Goal: Information Seeking & Learning: Find specific fact

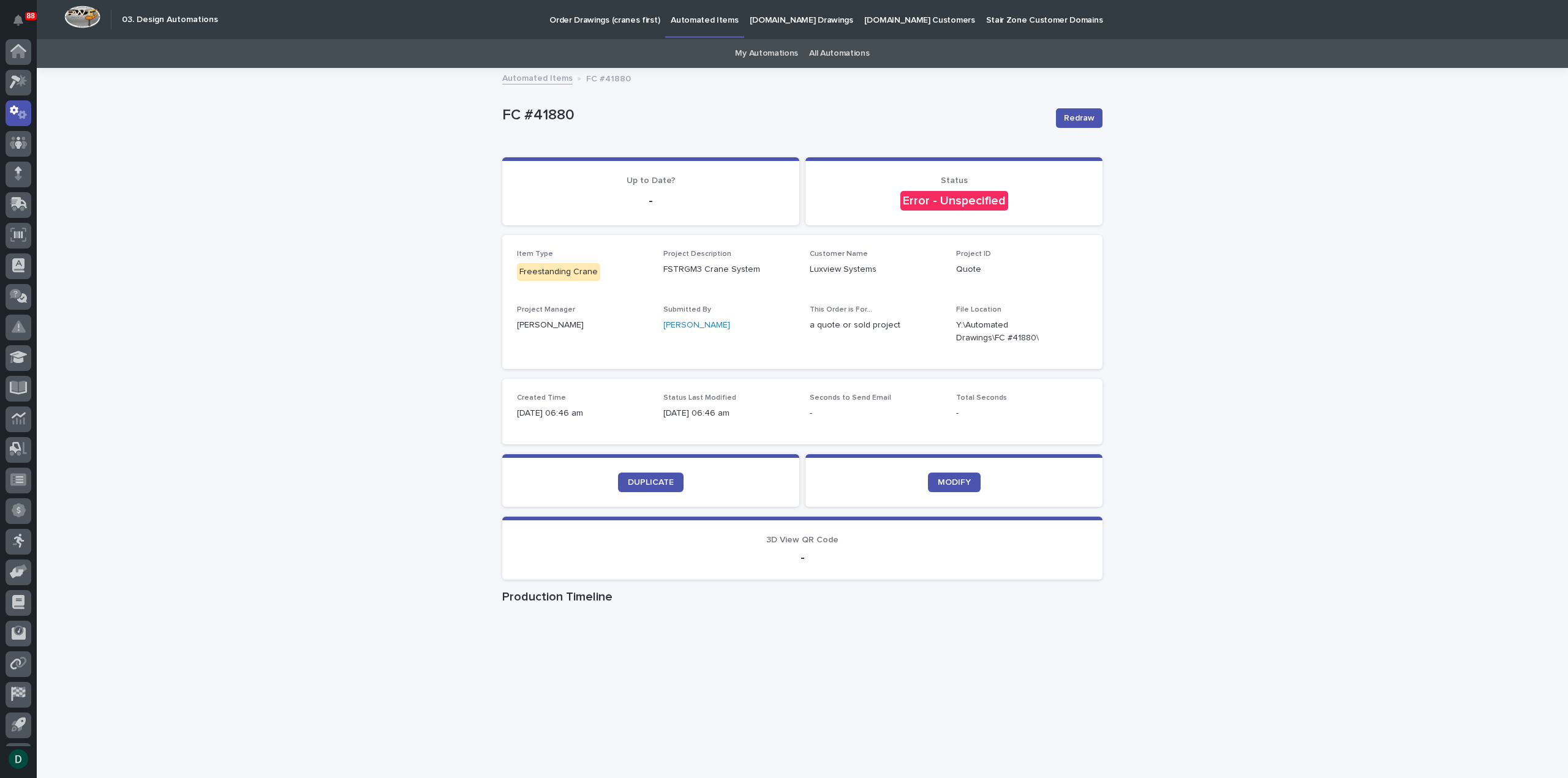
scroll to position [27, 0]
click at [651, 482] on span "DUPLICATE" at bounding box center [650, 482] width 46 height 8
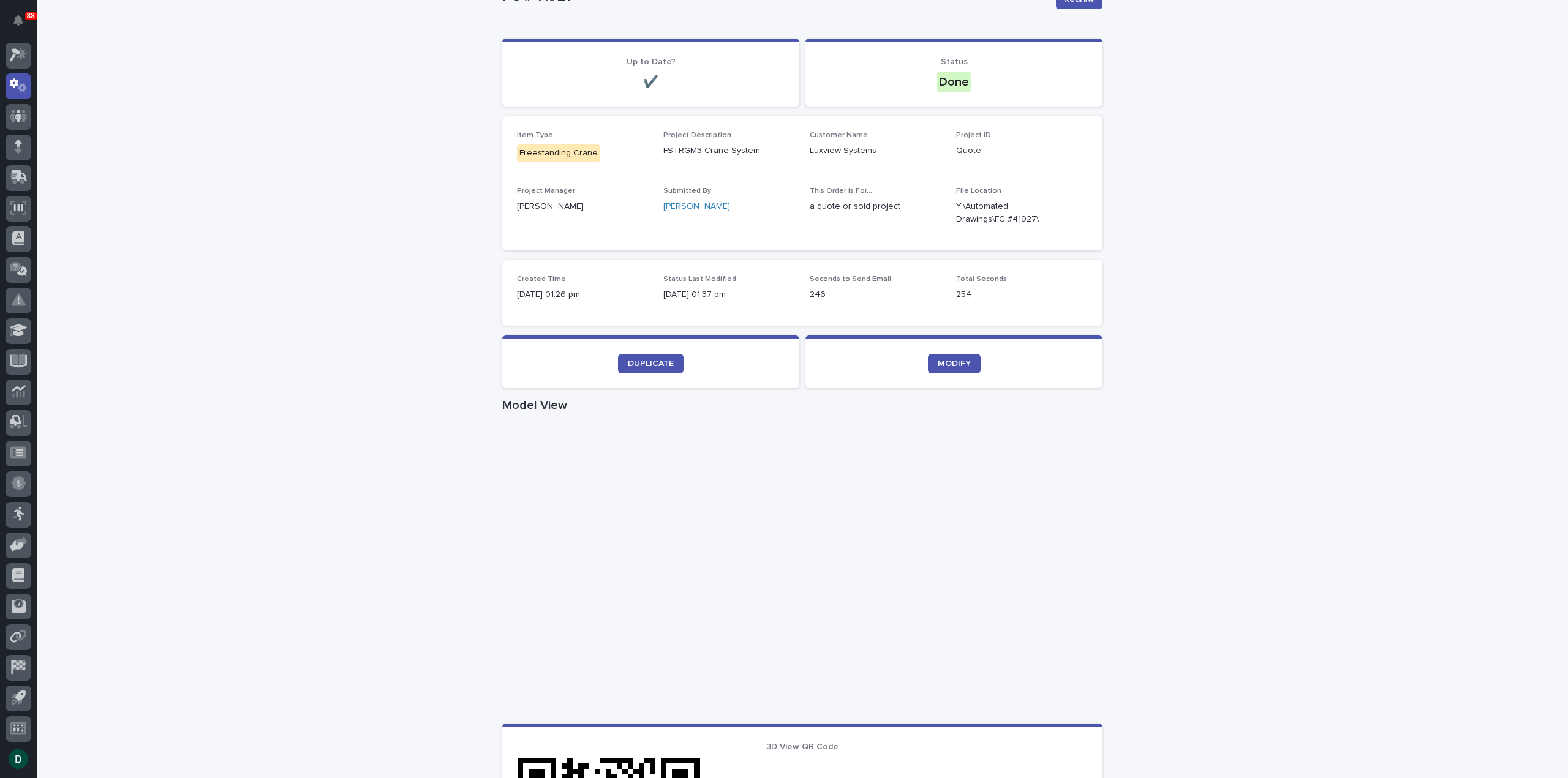
scroll to position [122, 0]
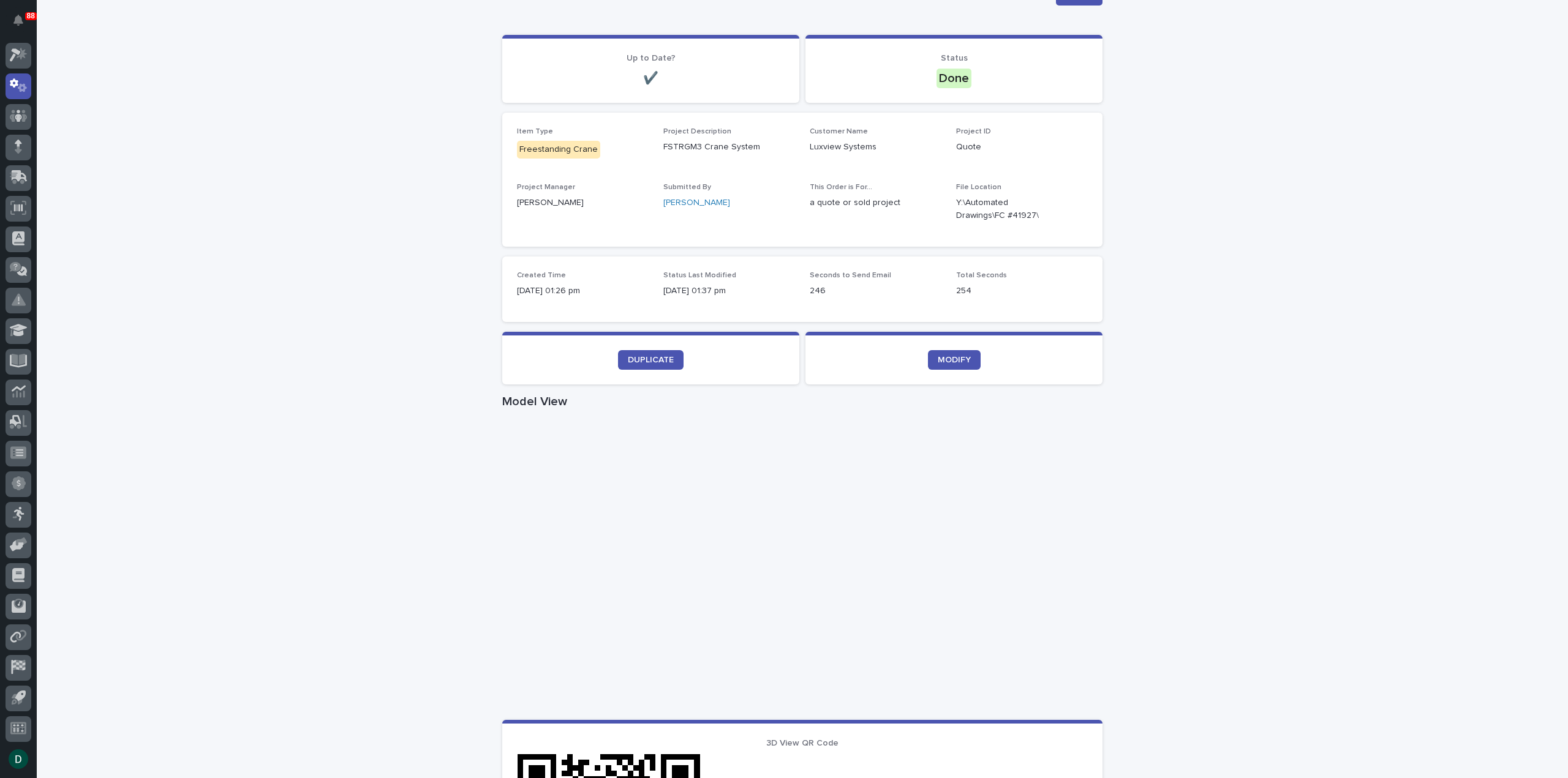
click at [1220, 370] on div "Loading... Saving… Loading... Saving… FC #41927 Redraw FC #41927 Redraw Sorry, …" at bounding box center [802, 586] width 1531 height 1279
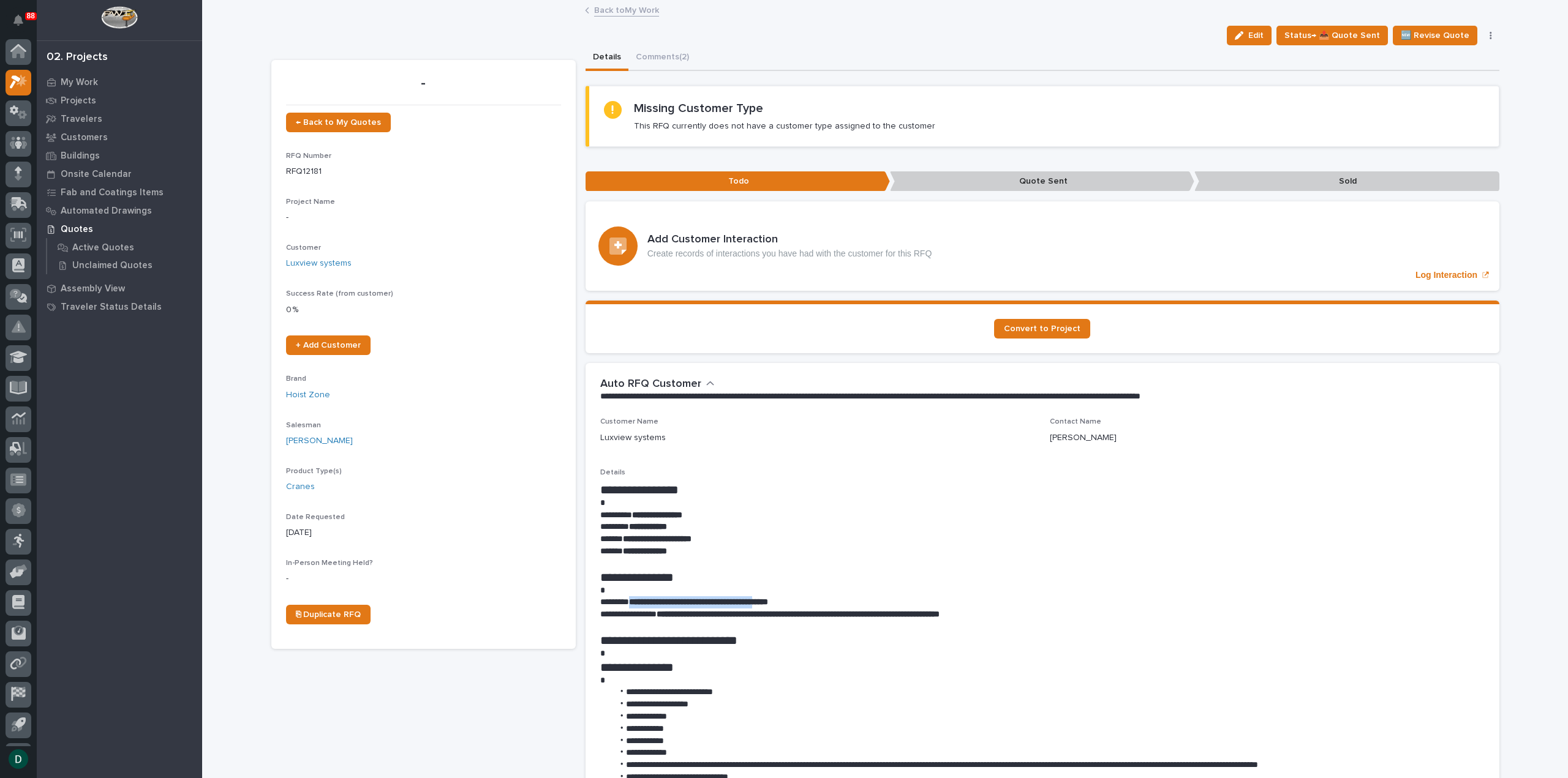
drag, startPoint x: 632, startPoint y: 600, endPoint x: 787, endPoint y: 599, distance: 155.0
click at [768, 599] on strong "**********" at bounding box center [698, 601] width 139 height 8
copy strong "**********"
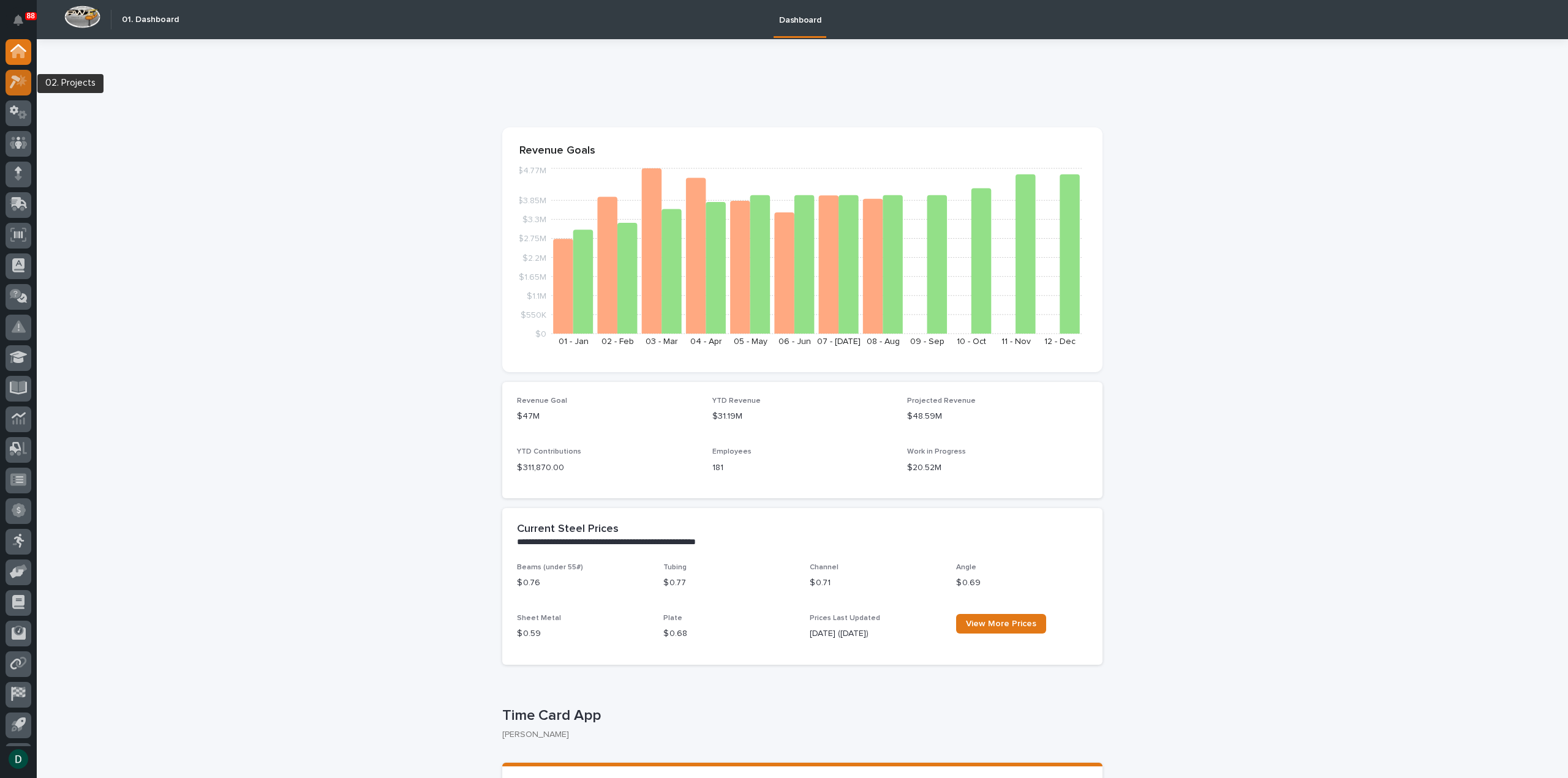
click at [22, 80] on icon at bounding box center [22, 80] width 10 height 12
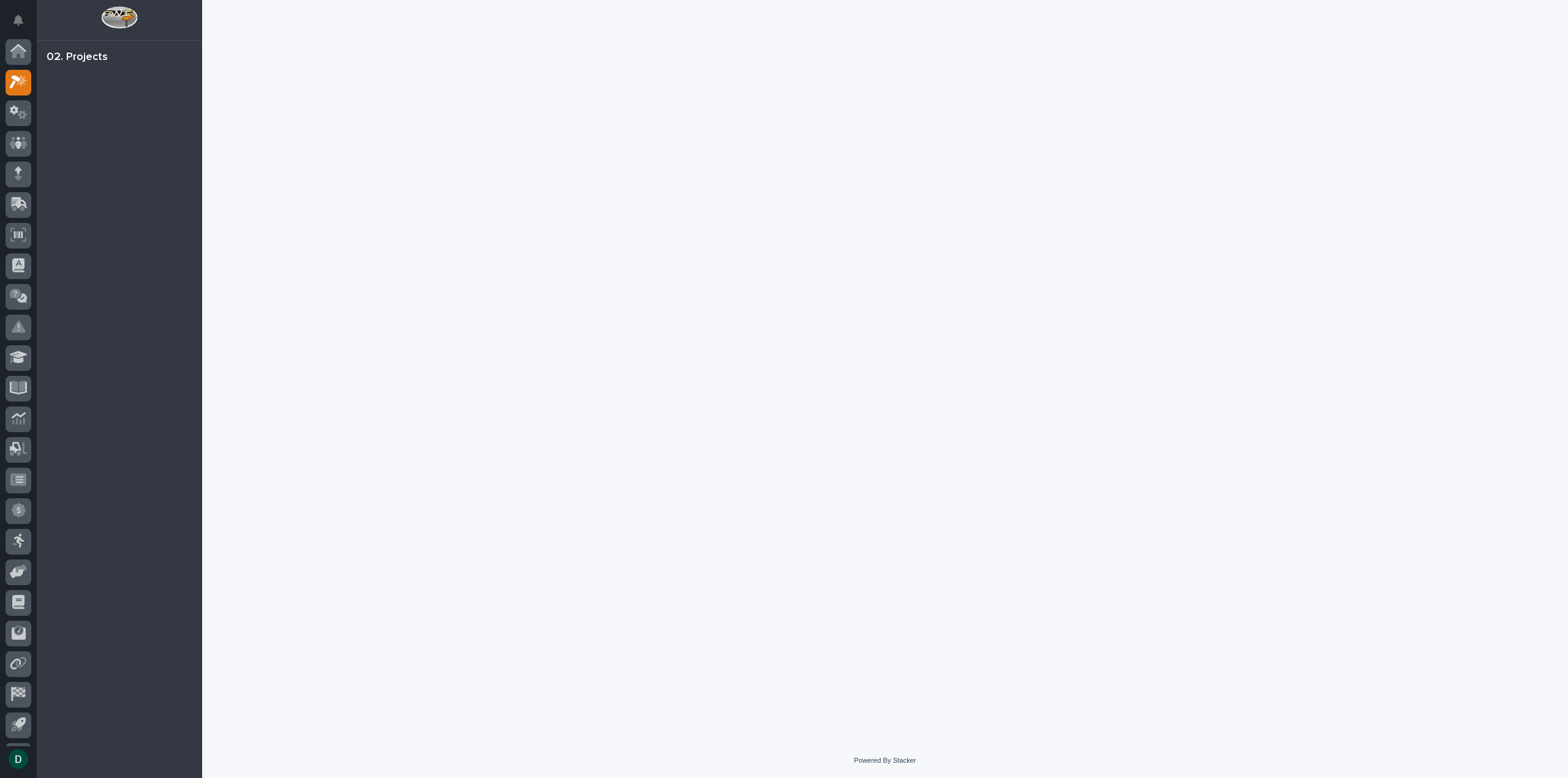
scroll to position [27, 0]
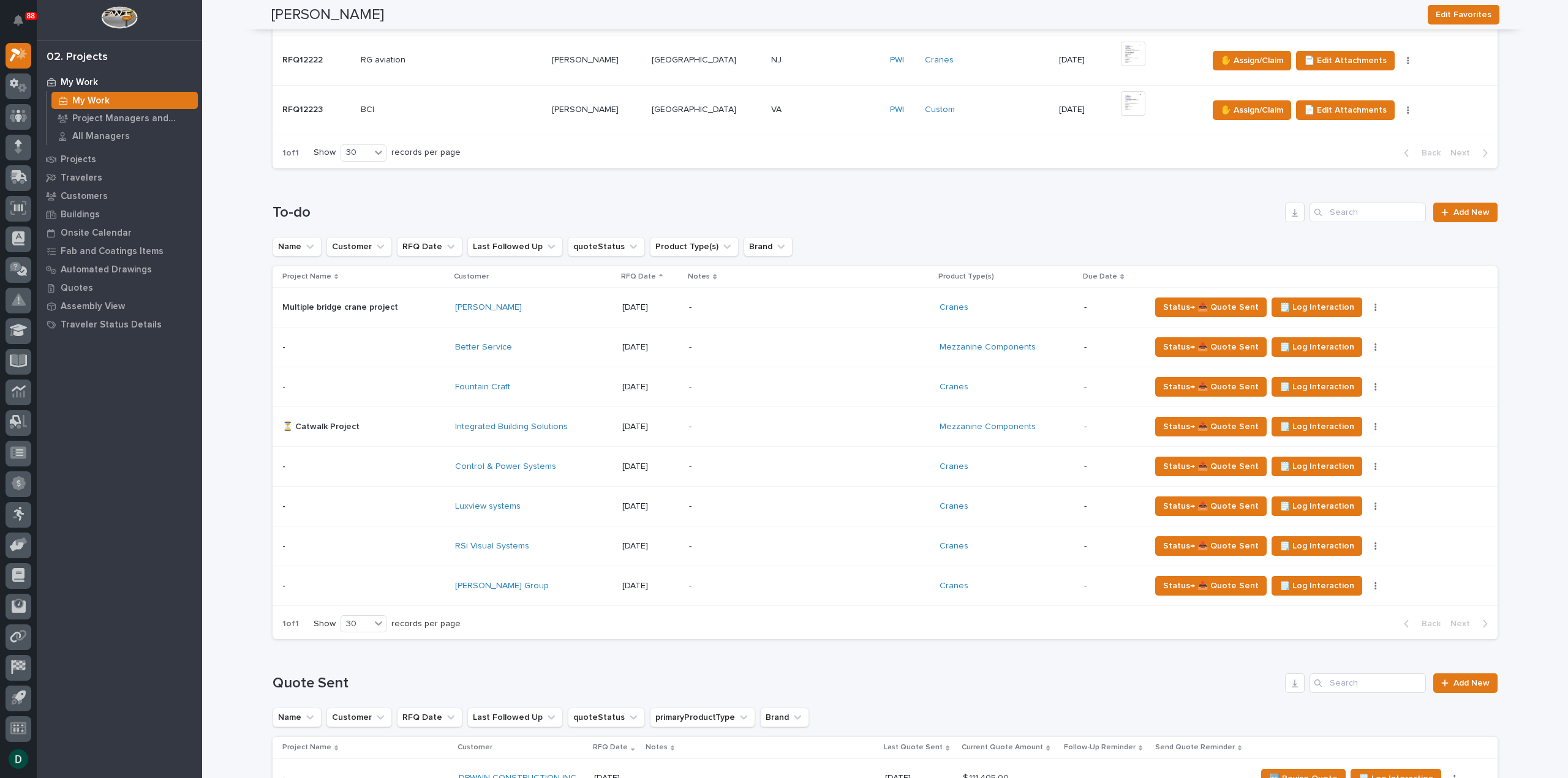
scroll to position [796, 0]
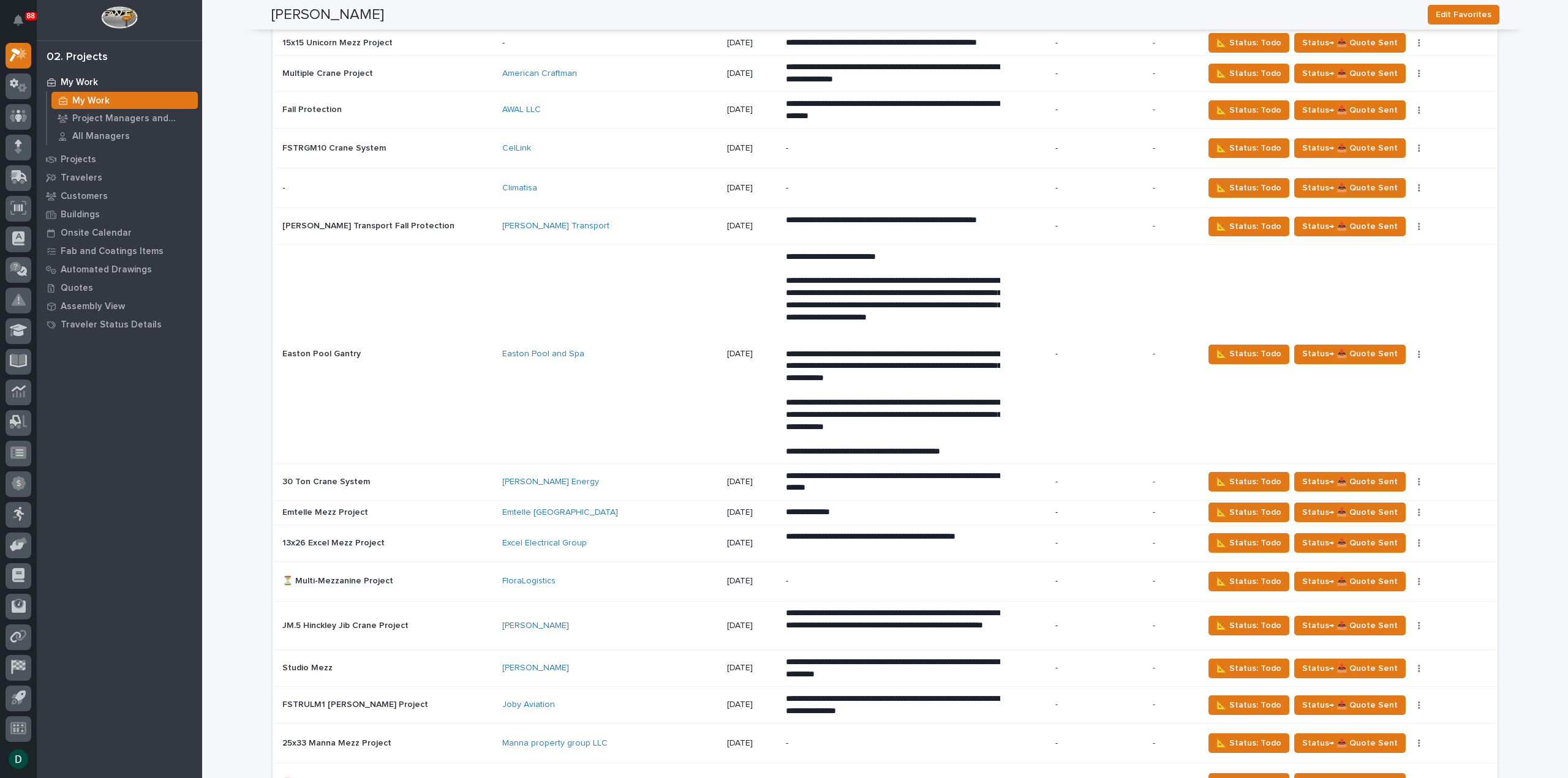
scroll to position [3021, 0]
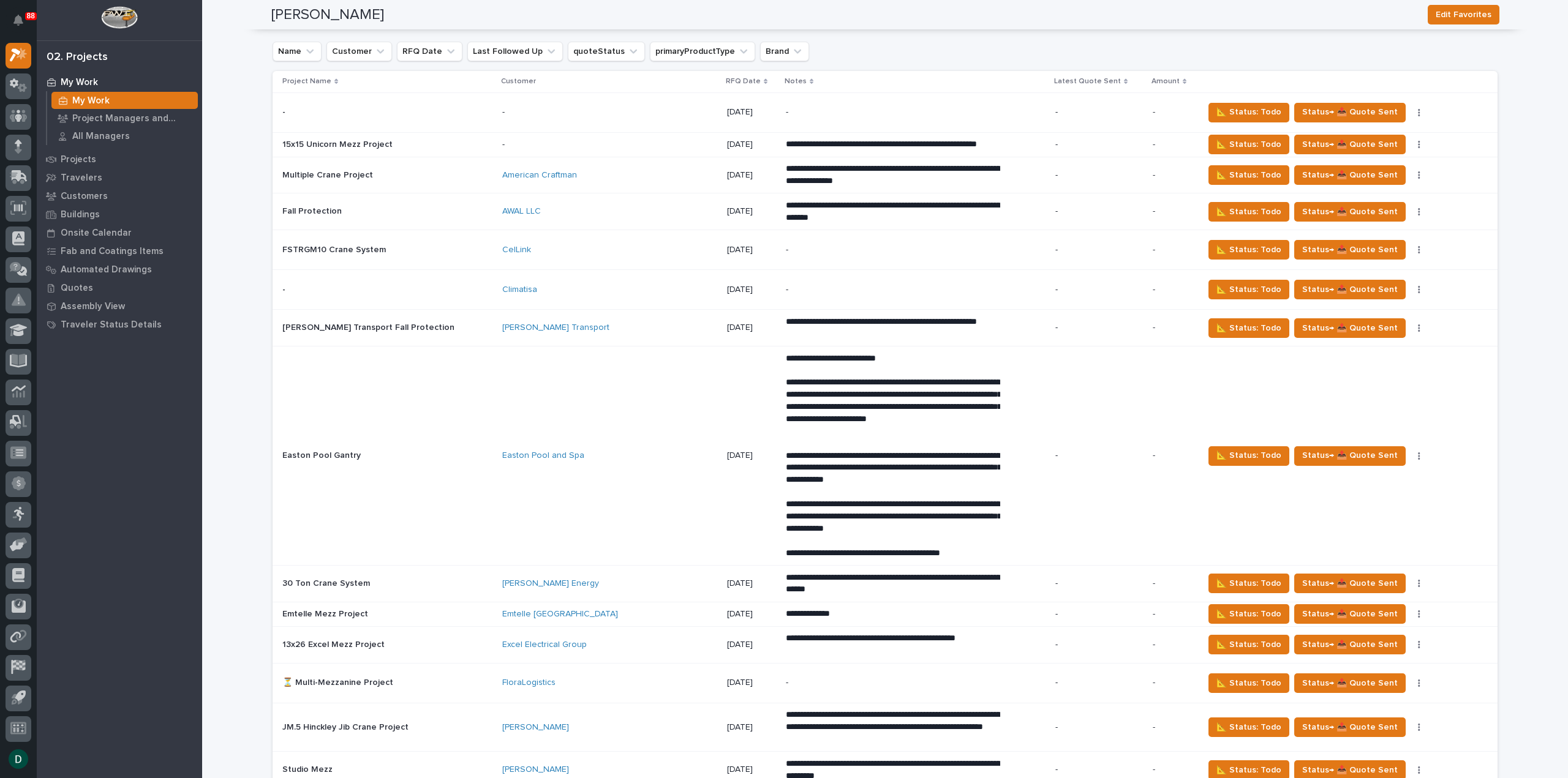
click at [1432, 27] on input "Search" at bounding box center [1440, 17] width 117 height 20
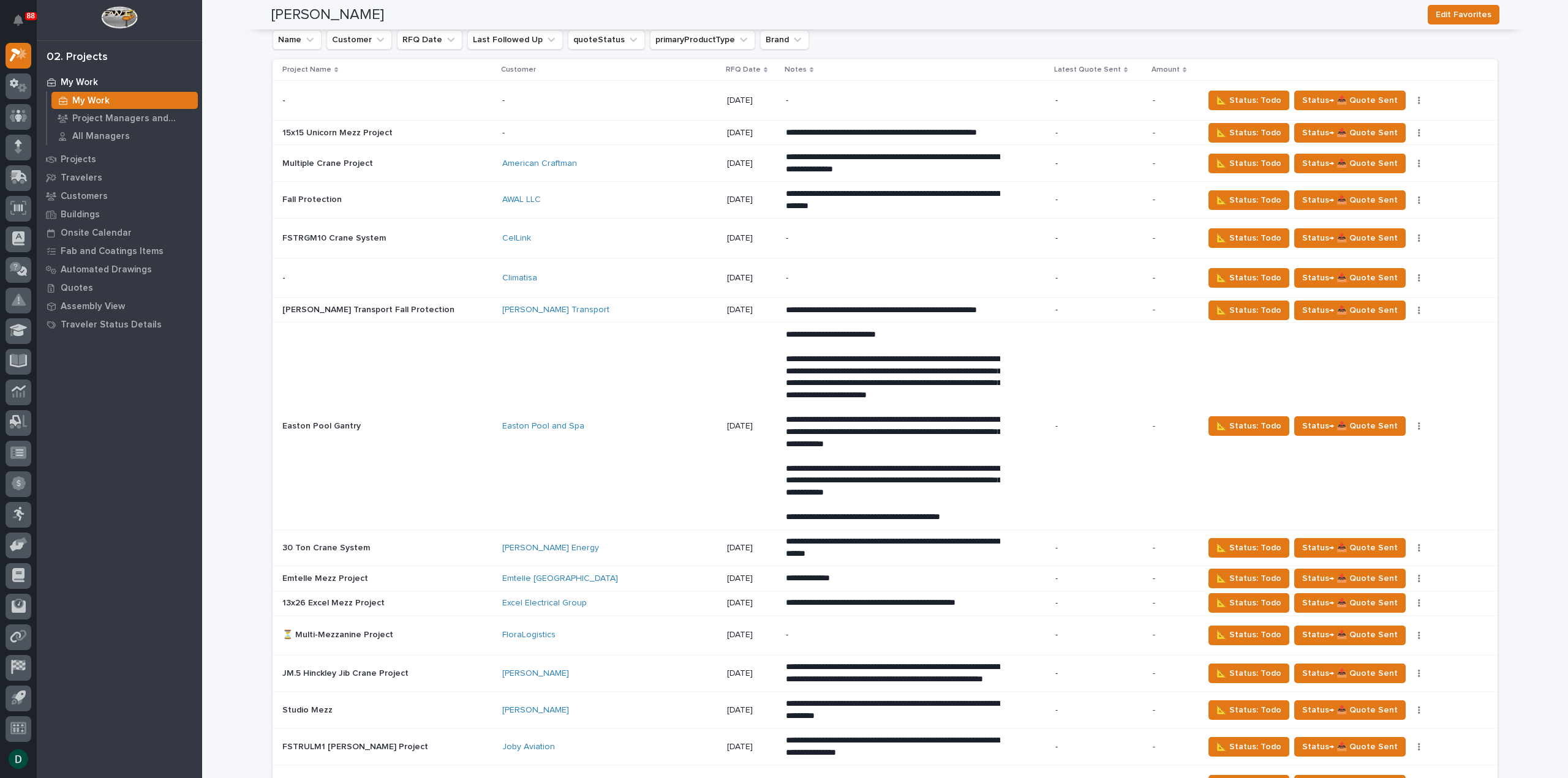
scroll to position [2939, 0]
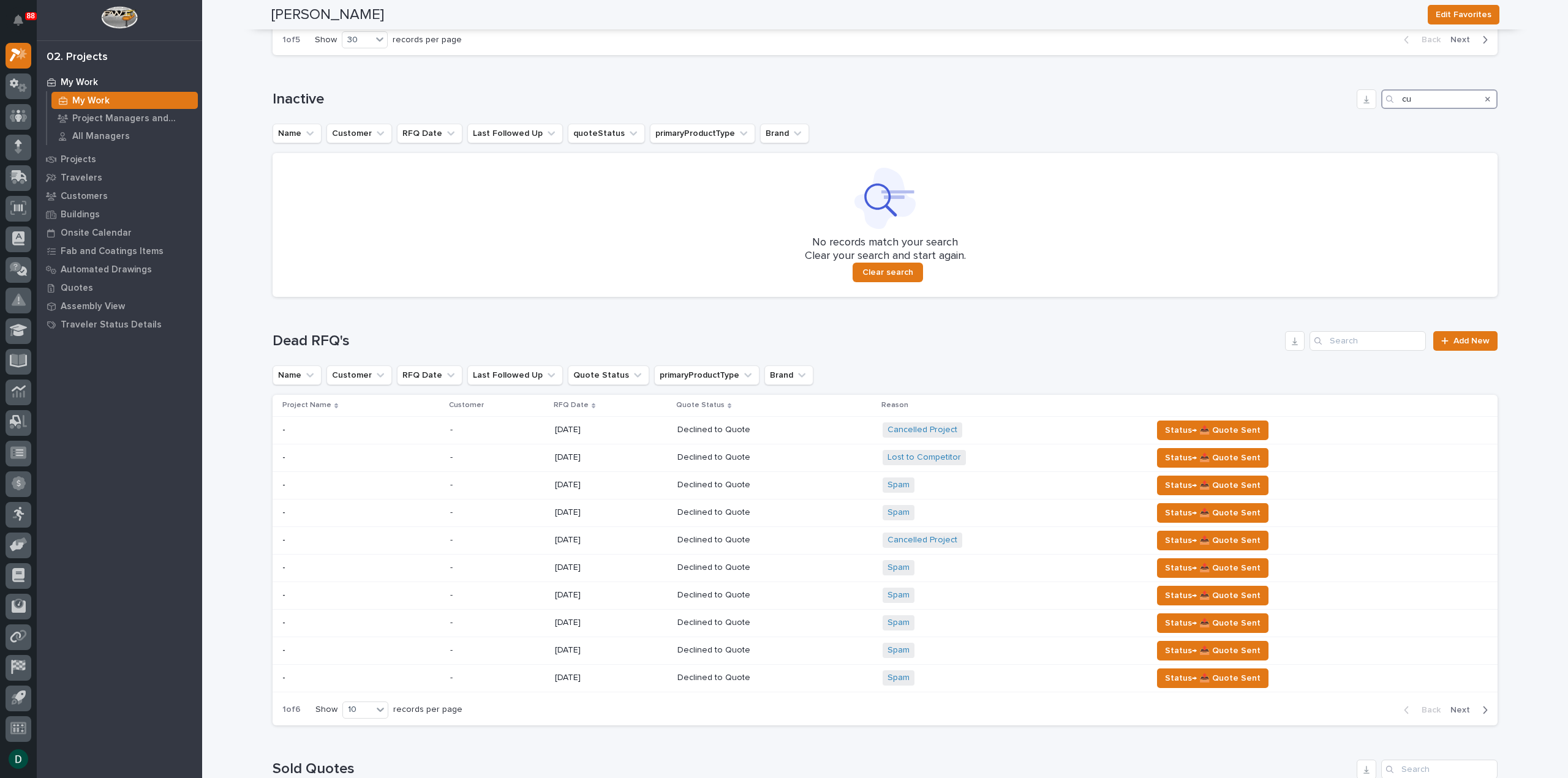
type input "c"
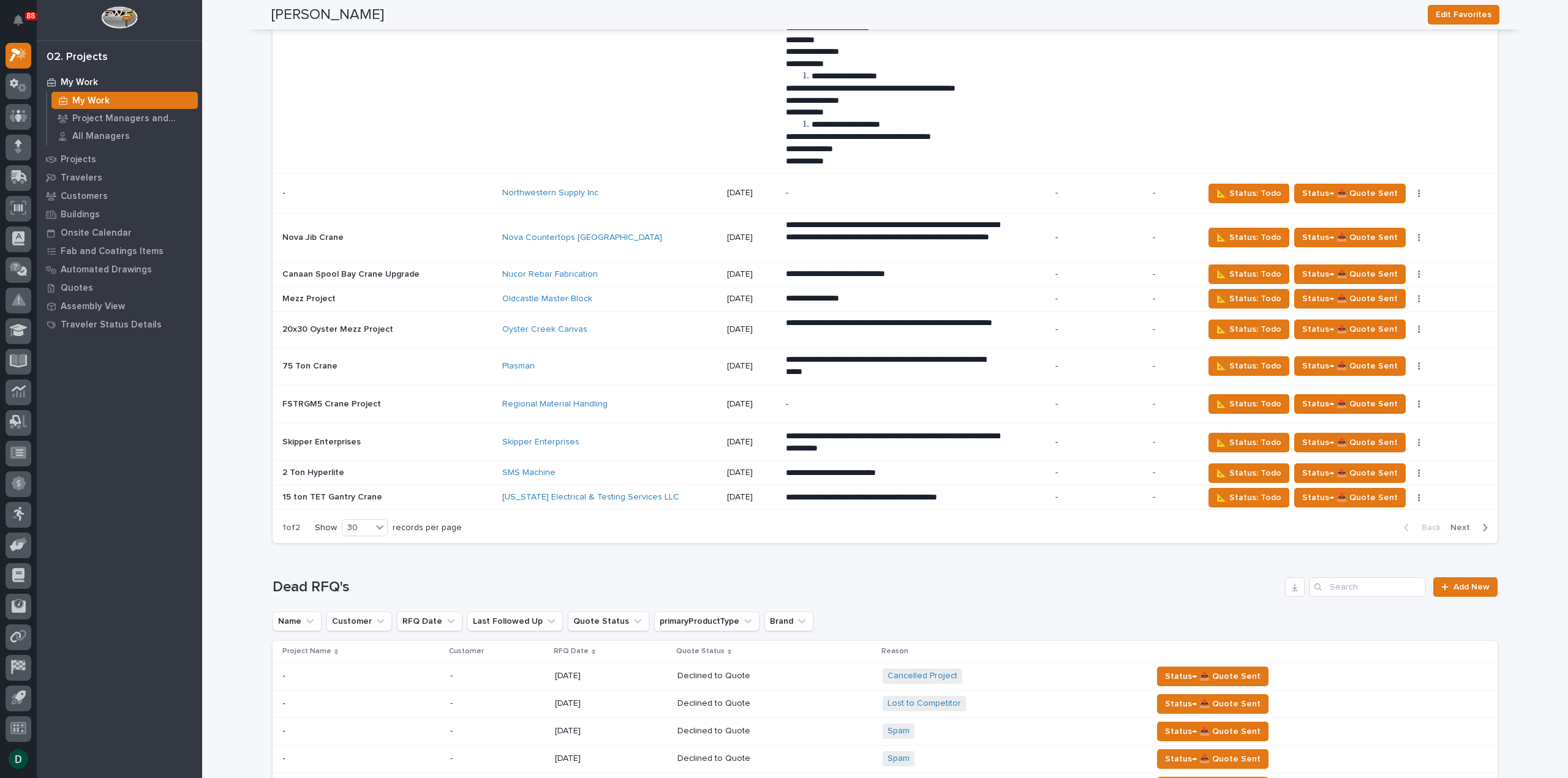
scroll to position [4592, 0]
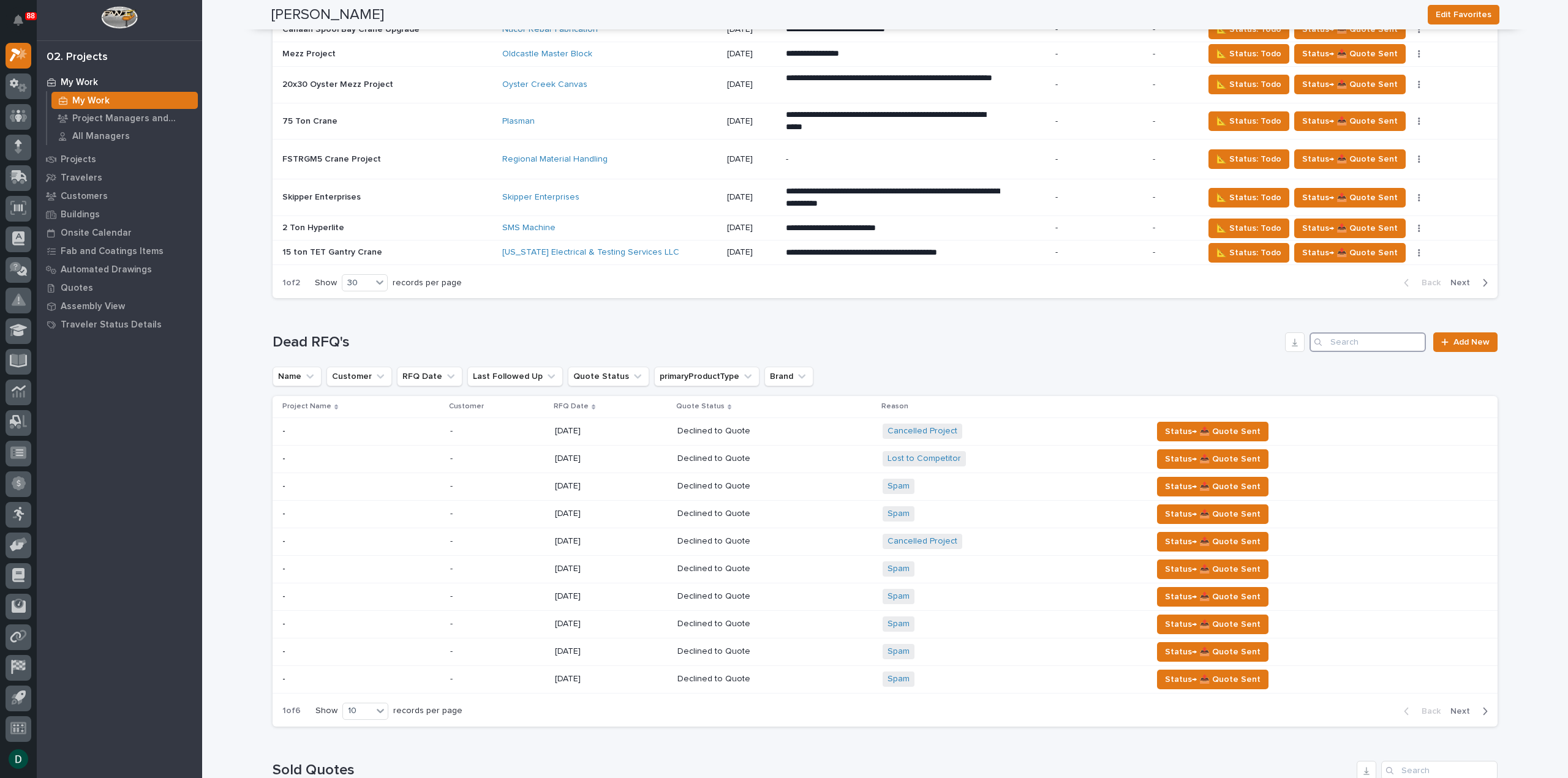
click at [1368, 332] on input "Search" at bounding box center [1368, 341] width 117 height 20
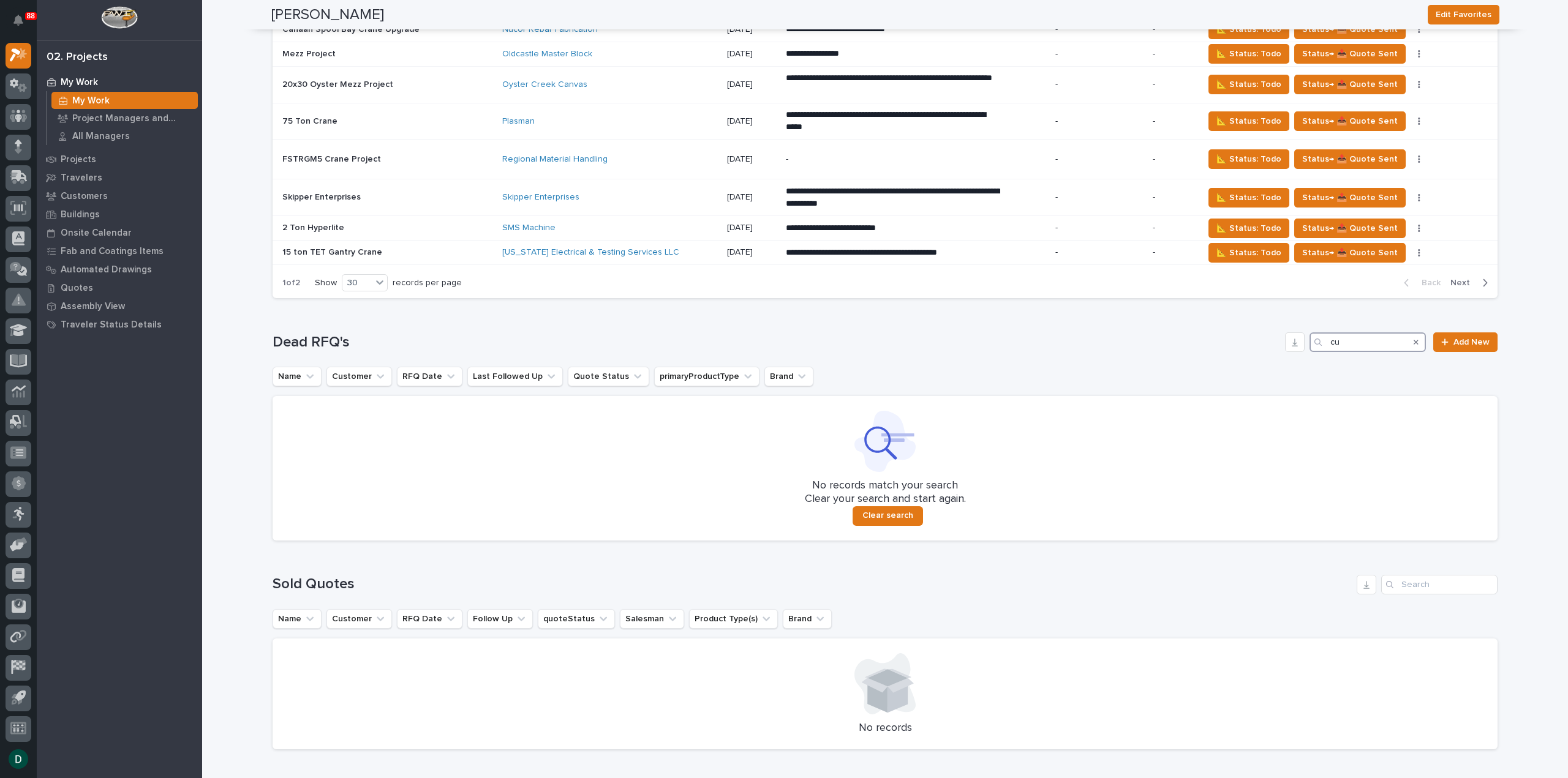
type input "c"
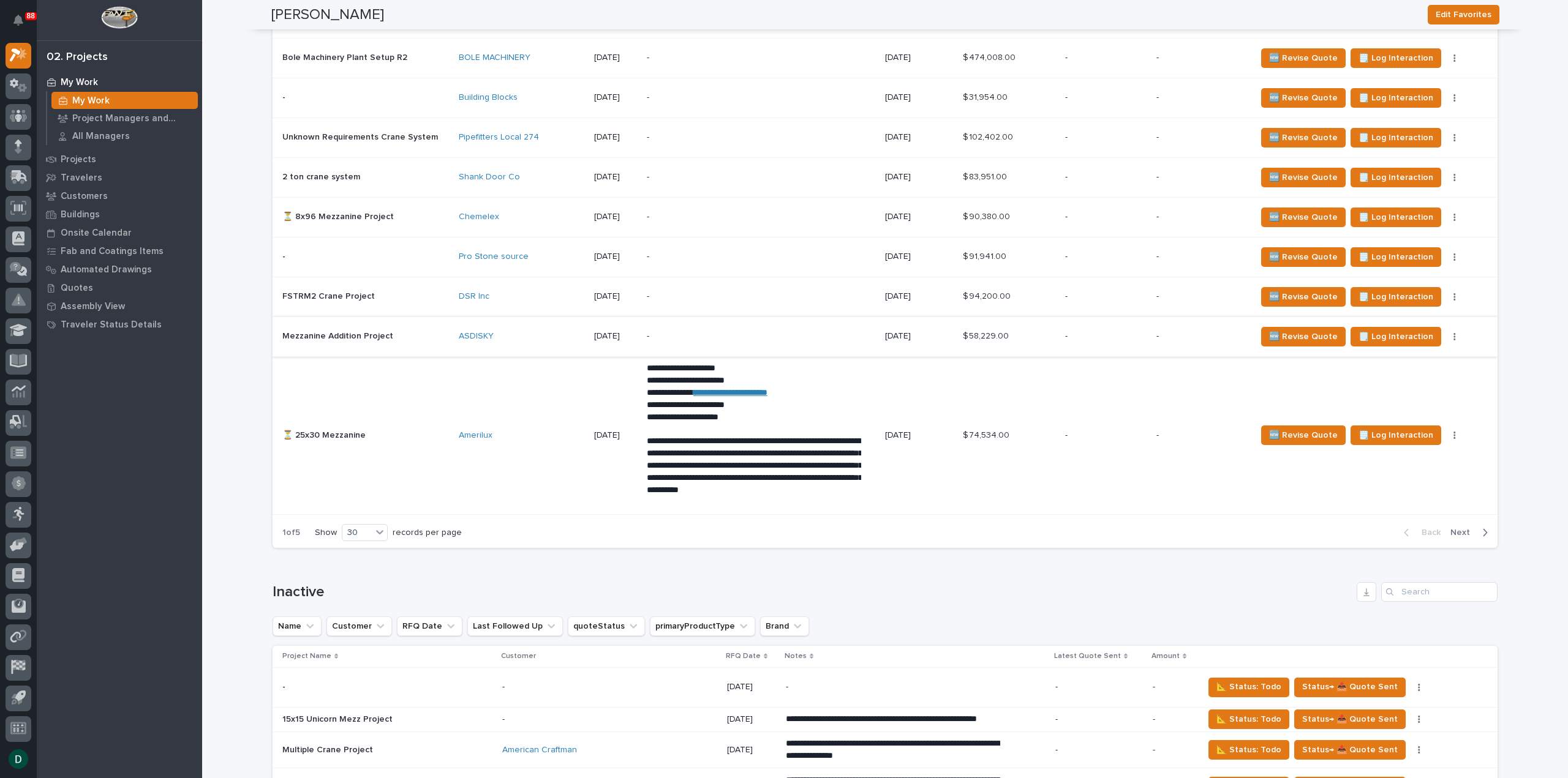
scroll to position [2449, 0]
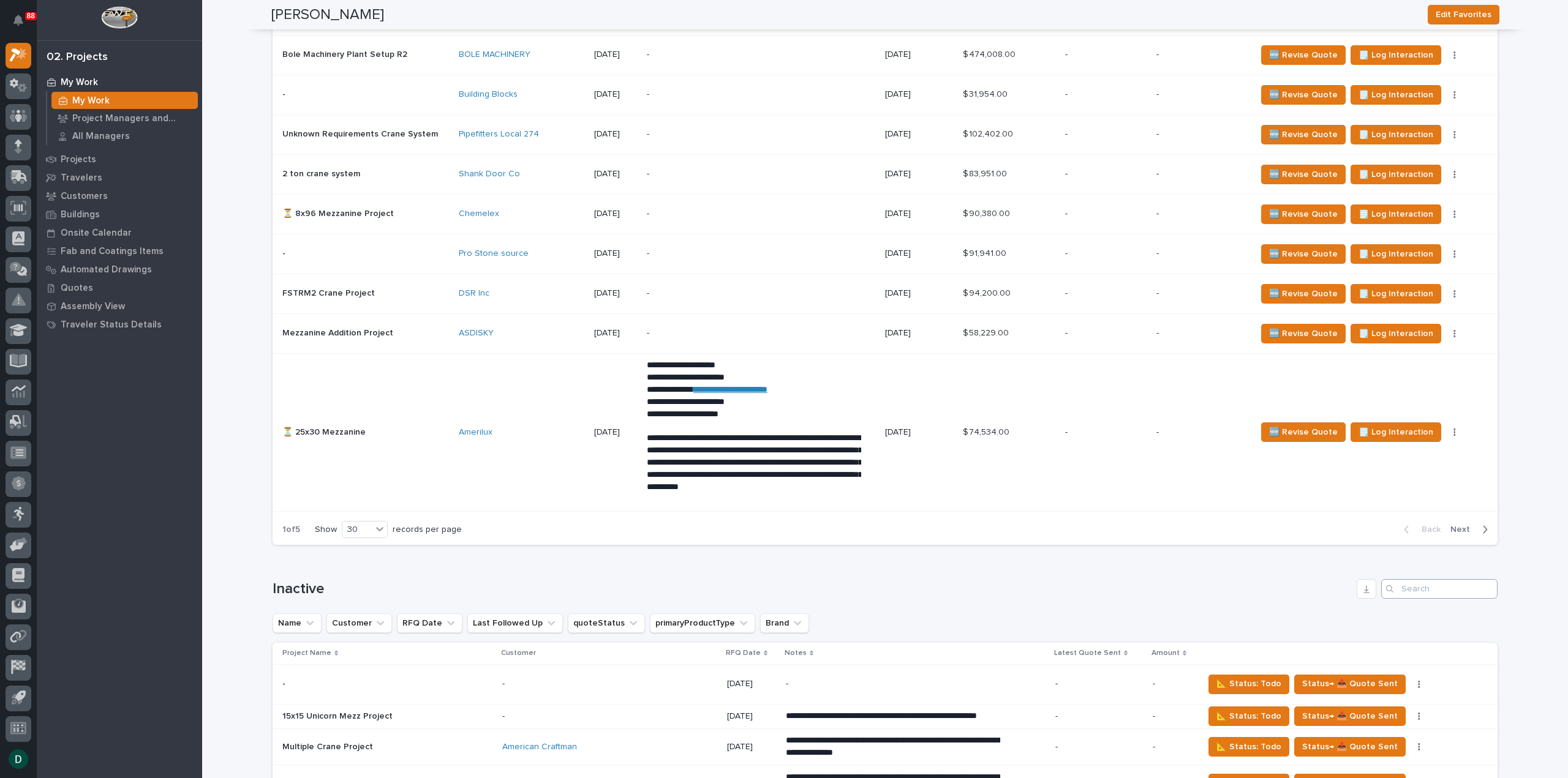
type input "[PERSON_NAME]"
click at [1413, 580] on input "Search" at bounding box center [1440, 589] width 117 height 20
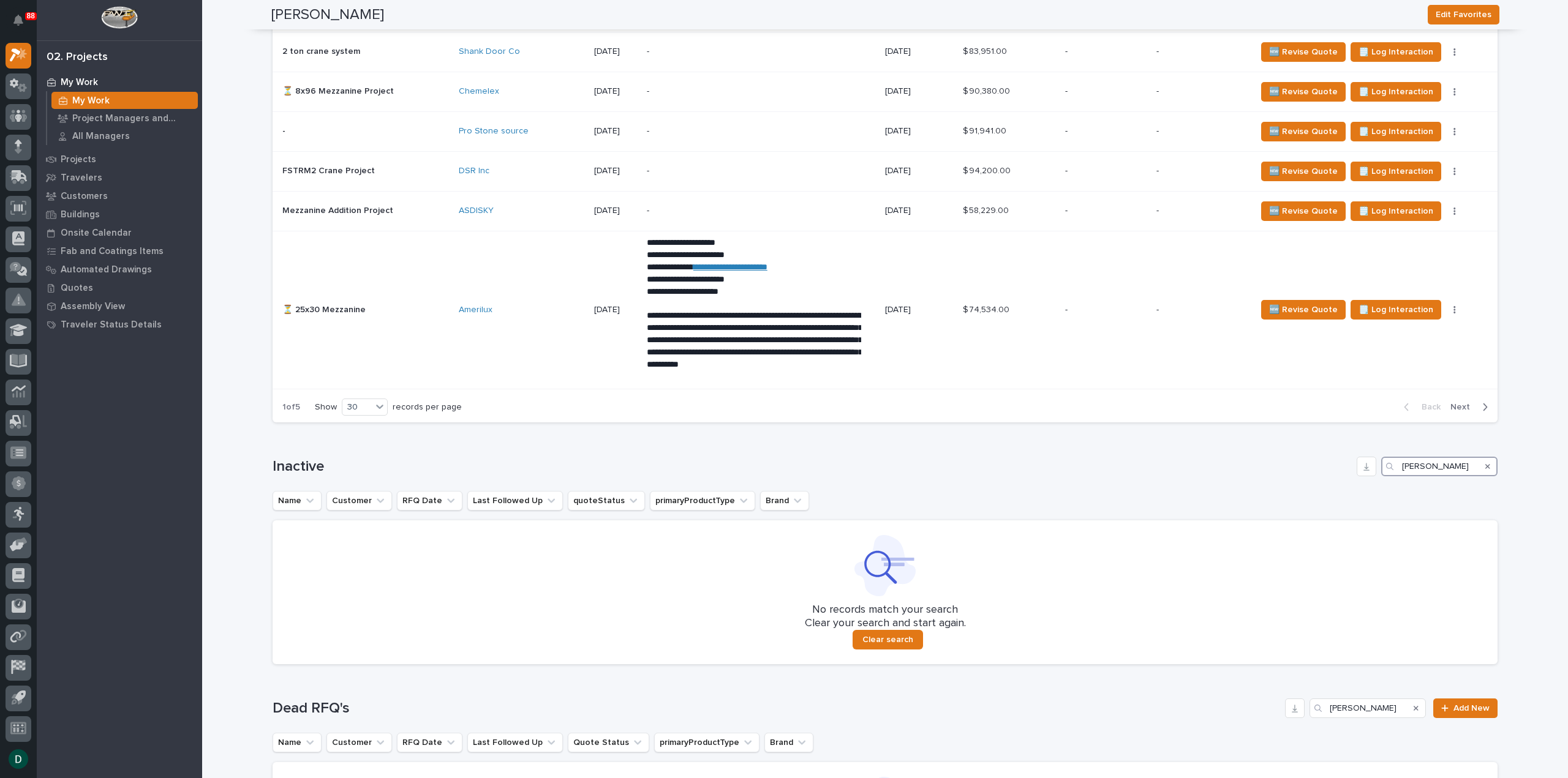
scroll to position [2603, 0]
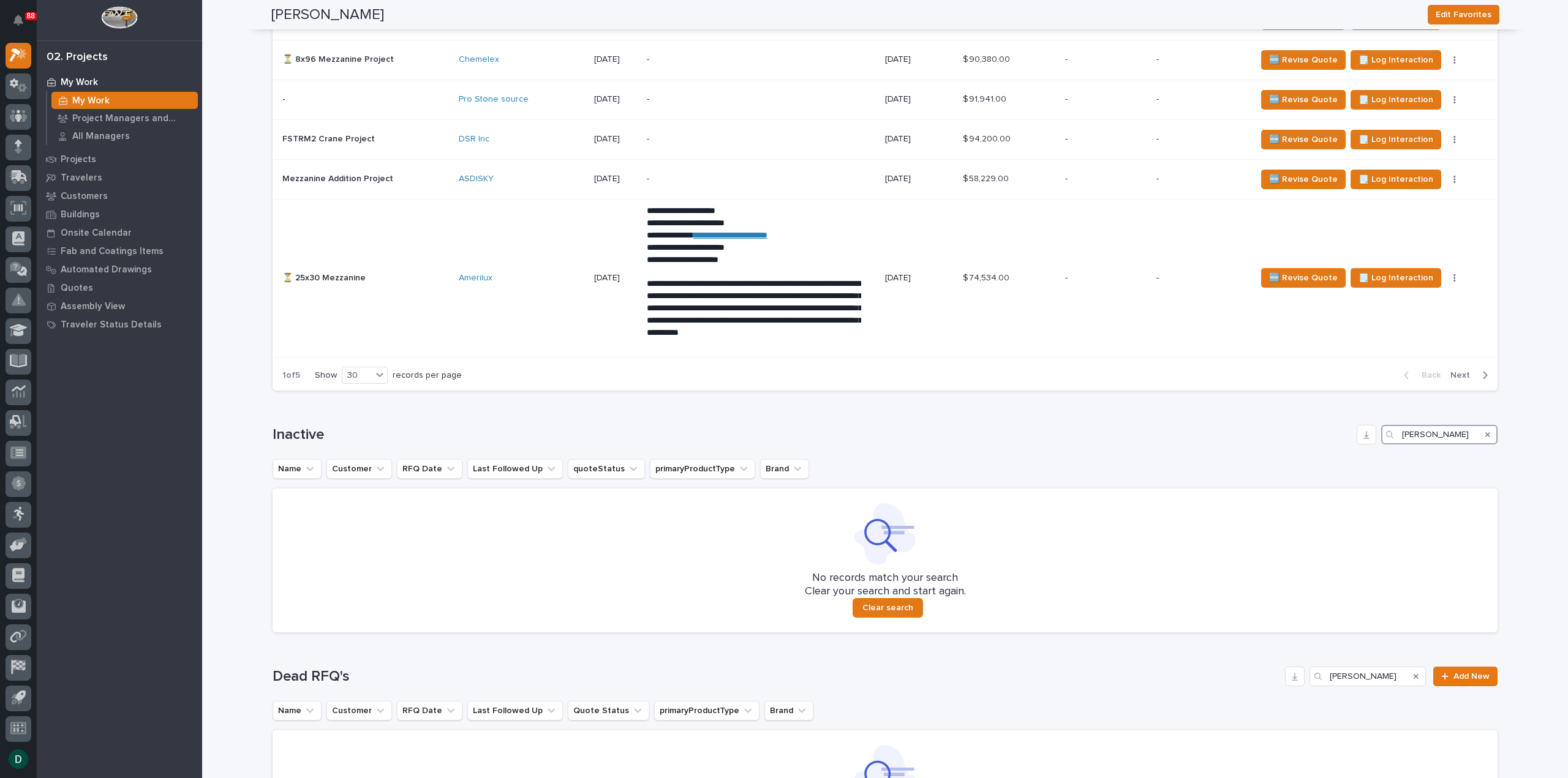
type input "[PERSON_NAME]"
click at [1485, 432] on icon "Search" at bounding box center [1487, 434] width 5 height 5
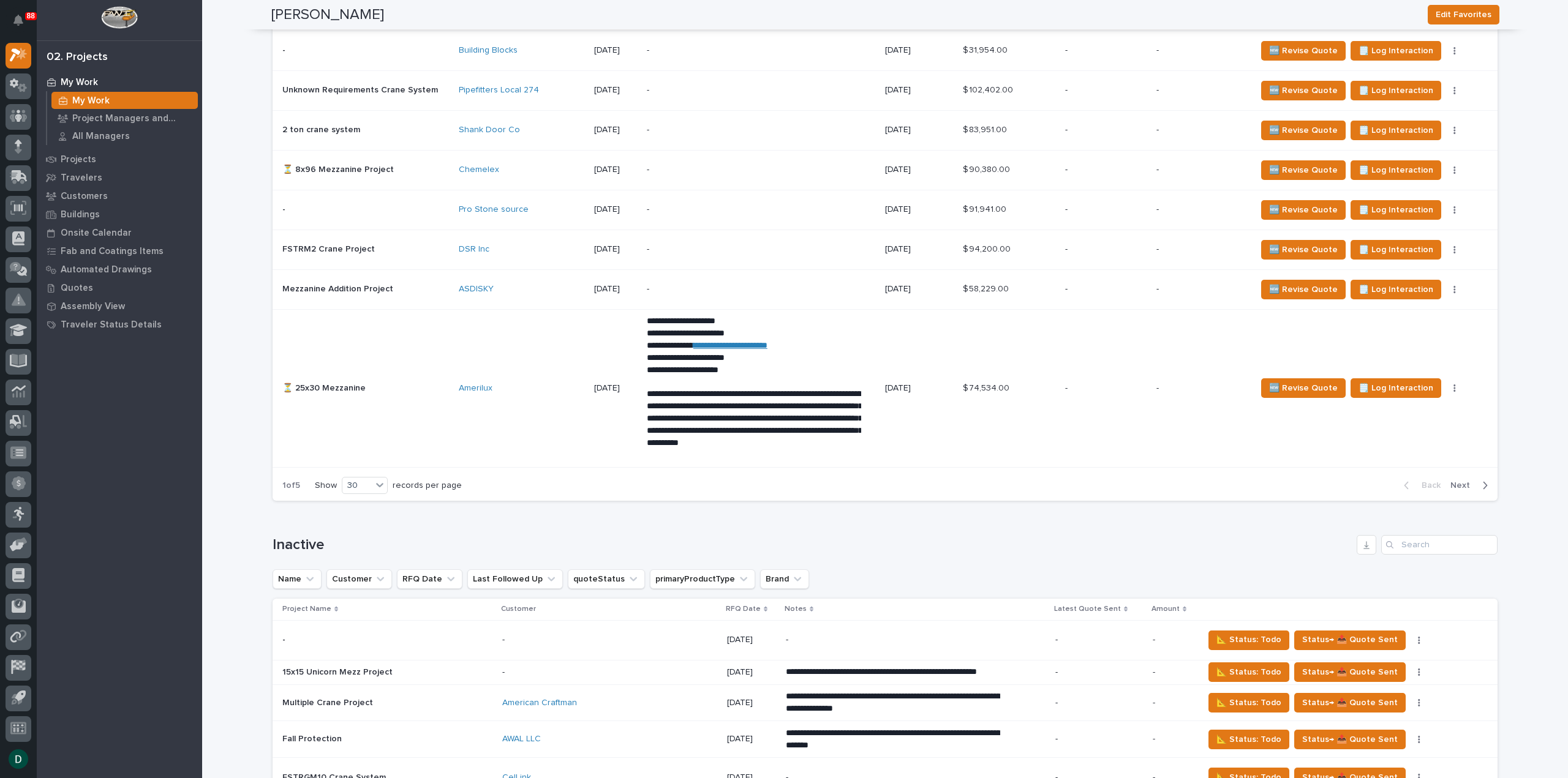
scroll to position [2542, 0]
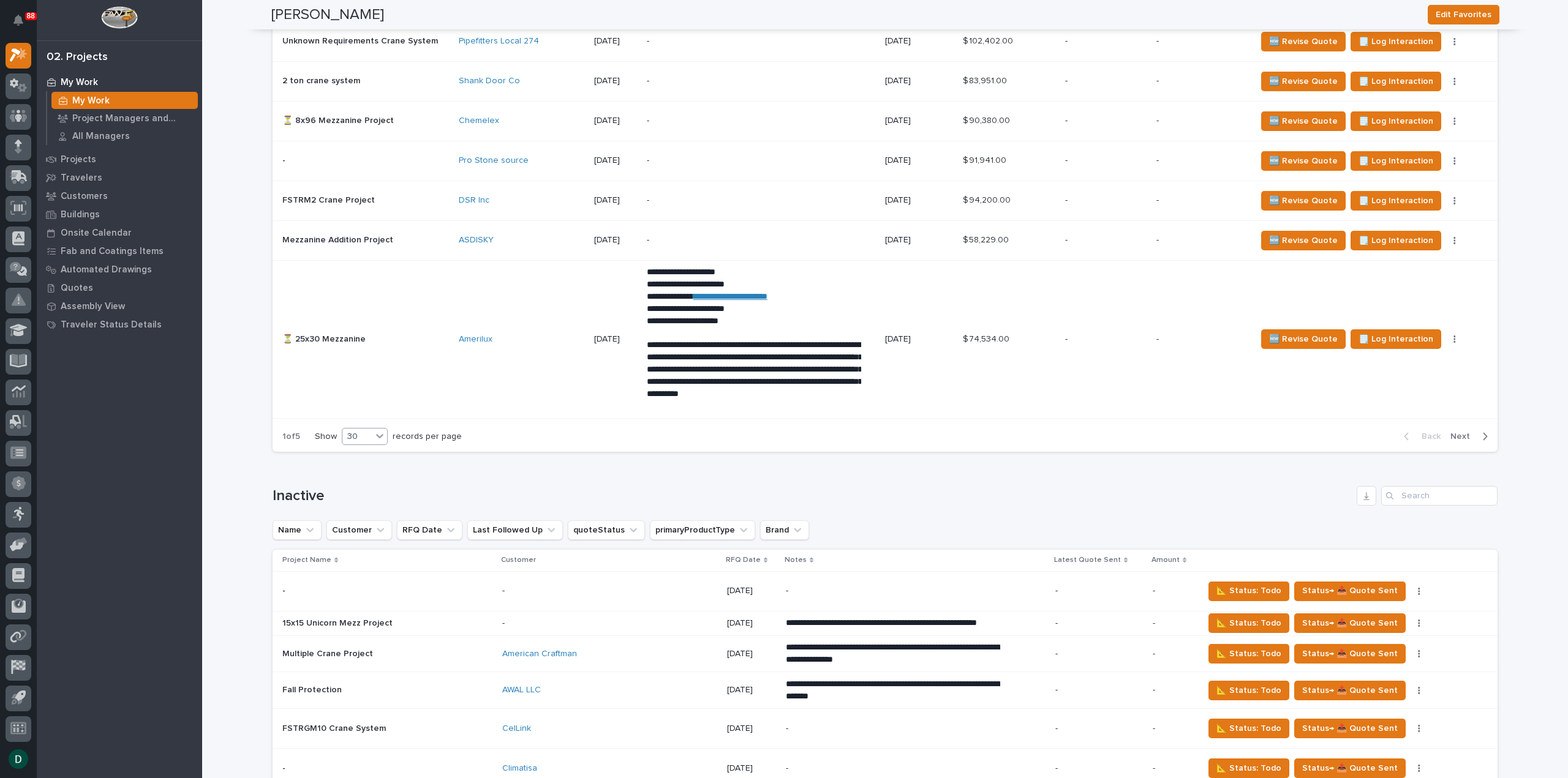
click at [374, 430] on icon at bounding box center [379, 436] width 12 height 12
click at [1459, 431] on span "Next" at bounding box center [1464, 437] width 27 height 11
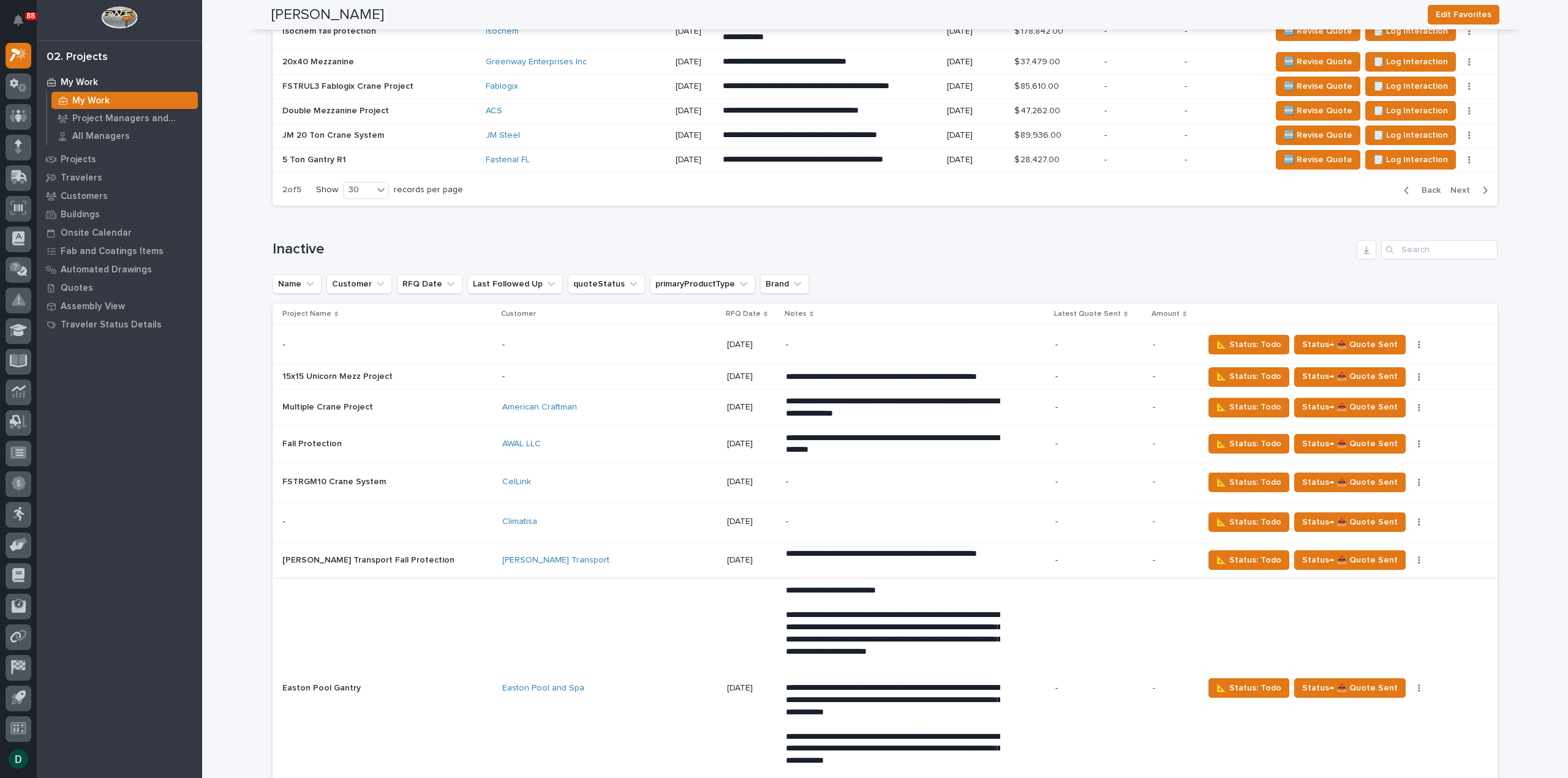
scroll to position [2242, 0]
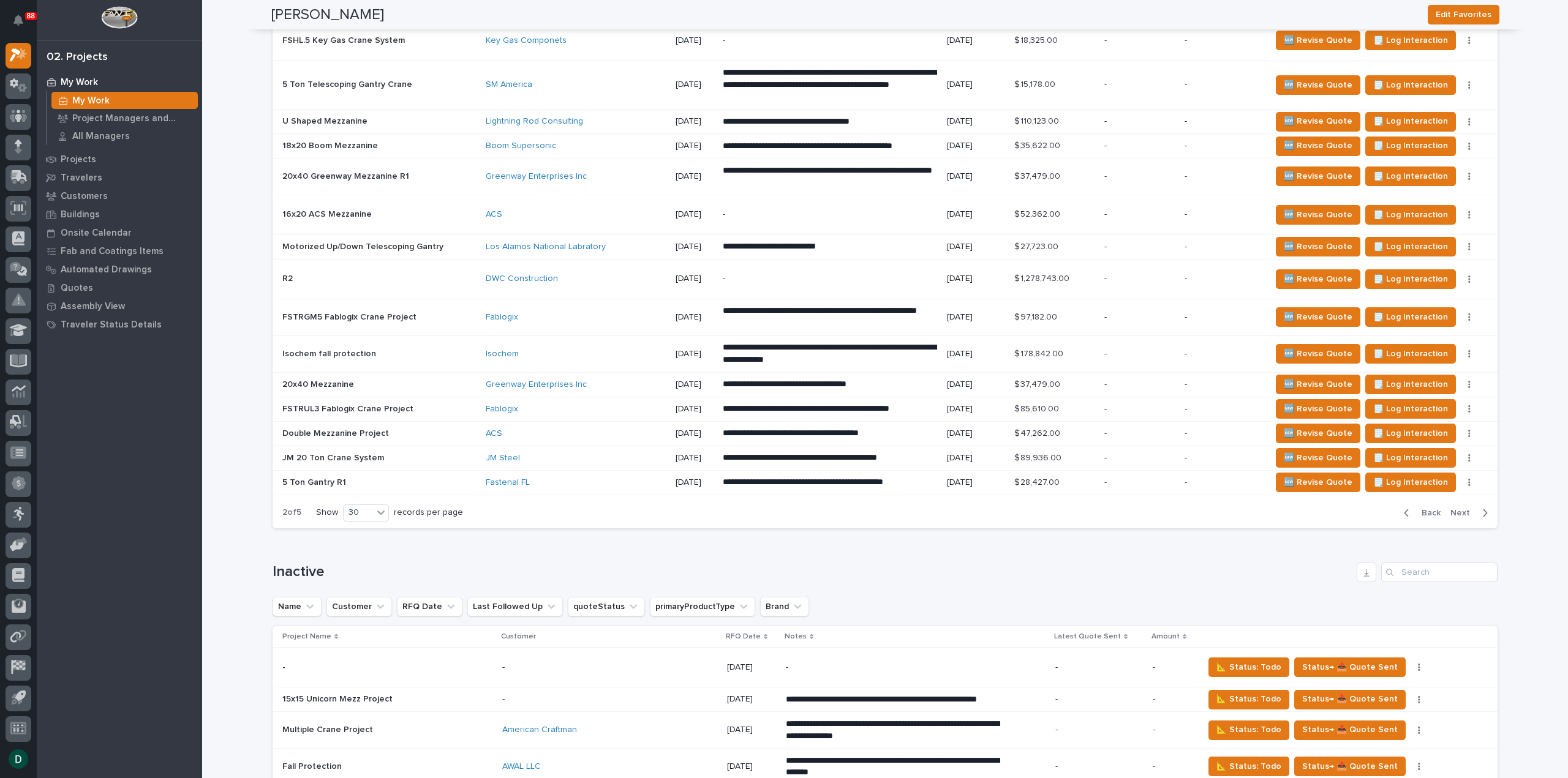
click at [1465, 507] on span "Next" at bounding box center [1464, 513] width 27 height 11
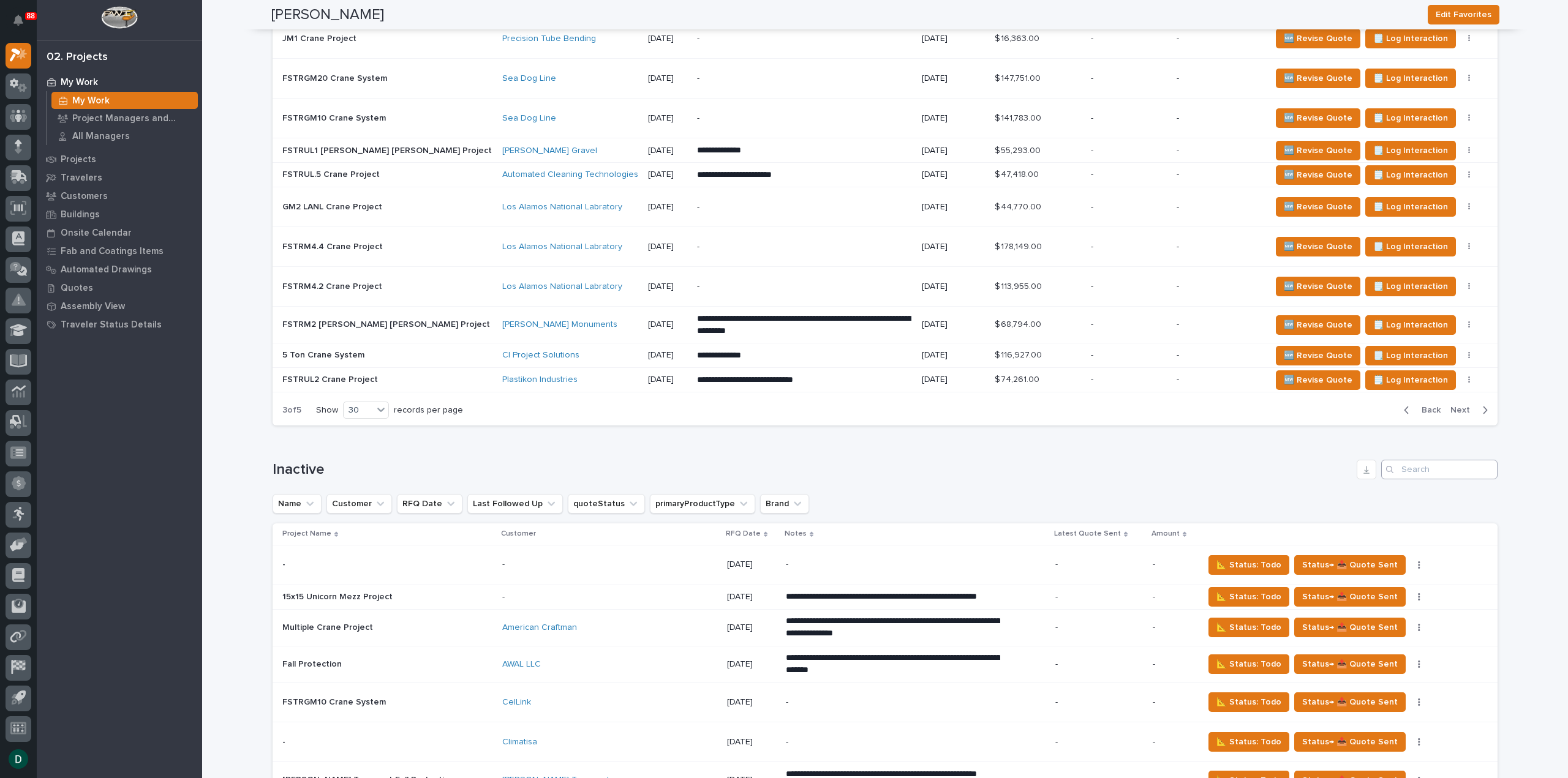
scroll to position [2196, 0]
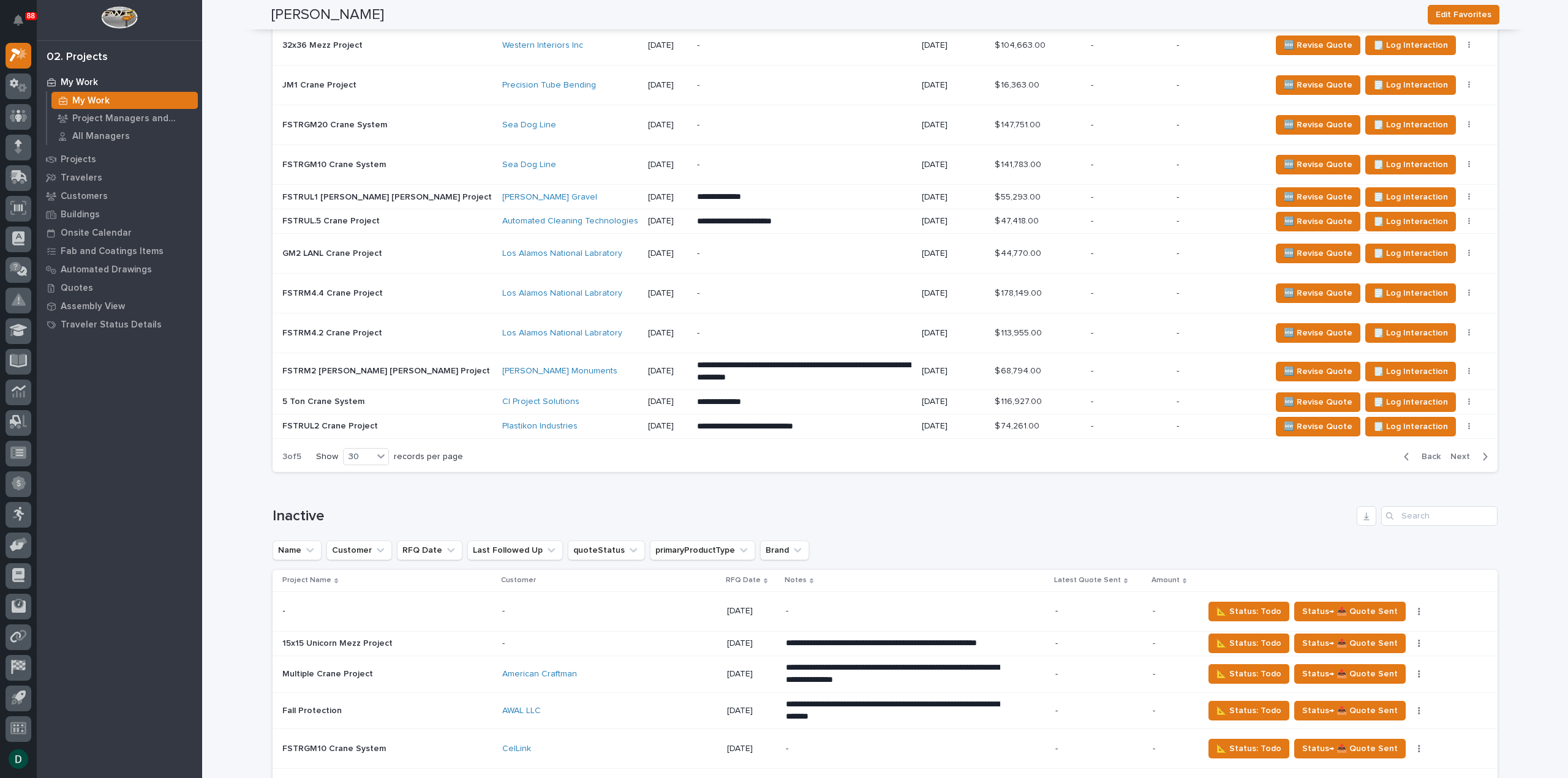
click at [1463, 452] on span "Next" at bounding box center [1464, 457] width 27 height 11
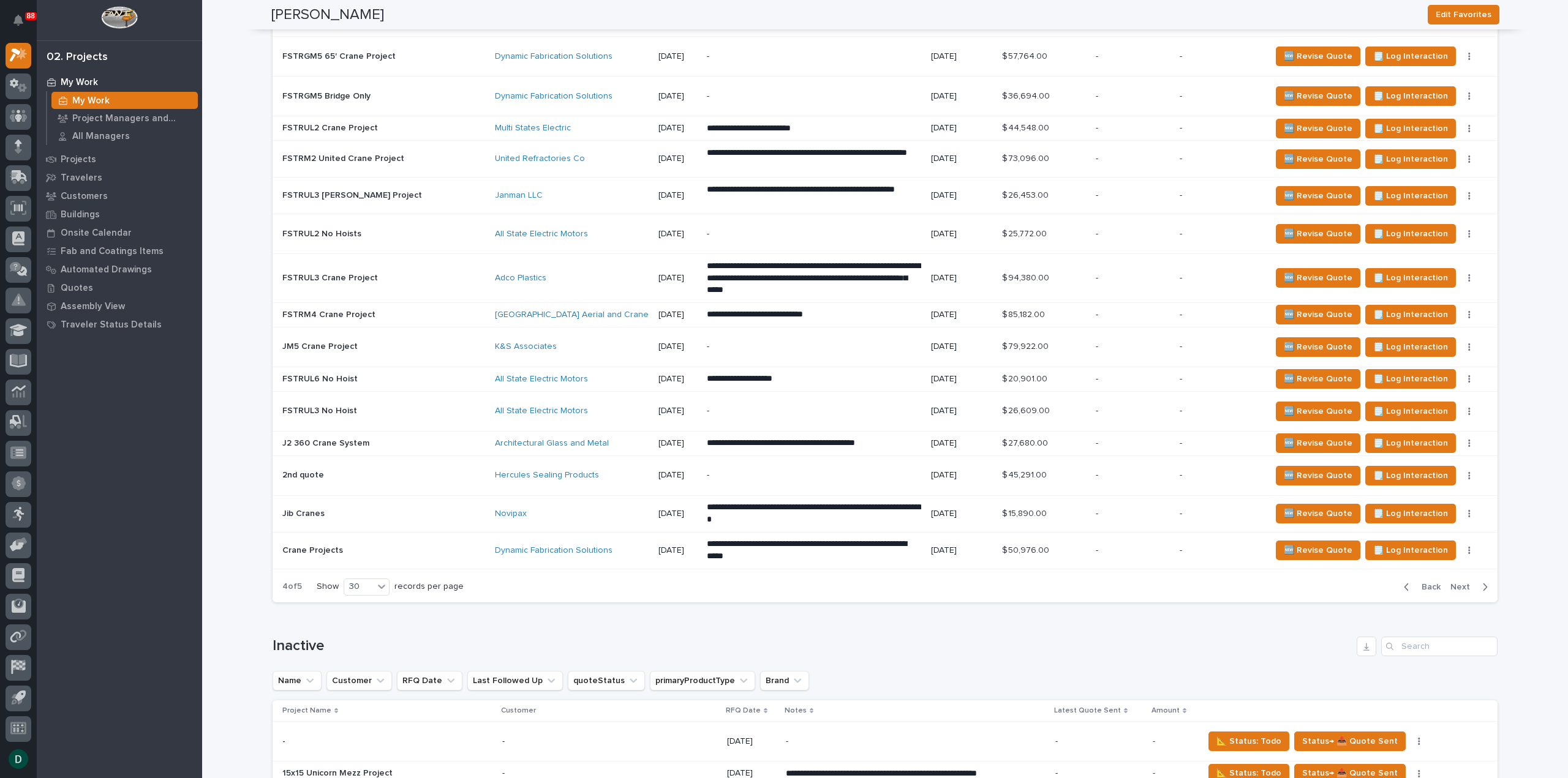
scroll to position [2256, 0]
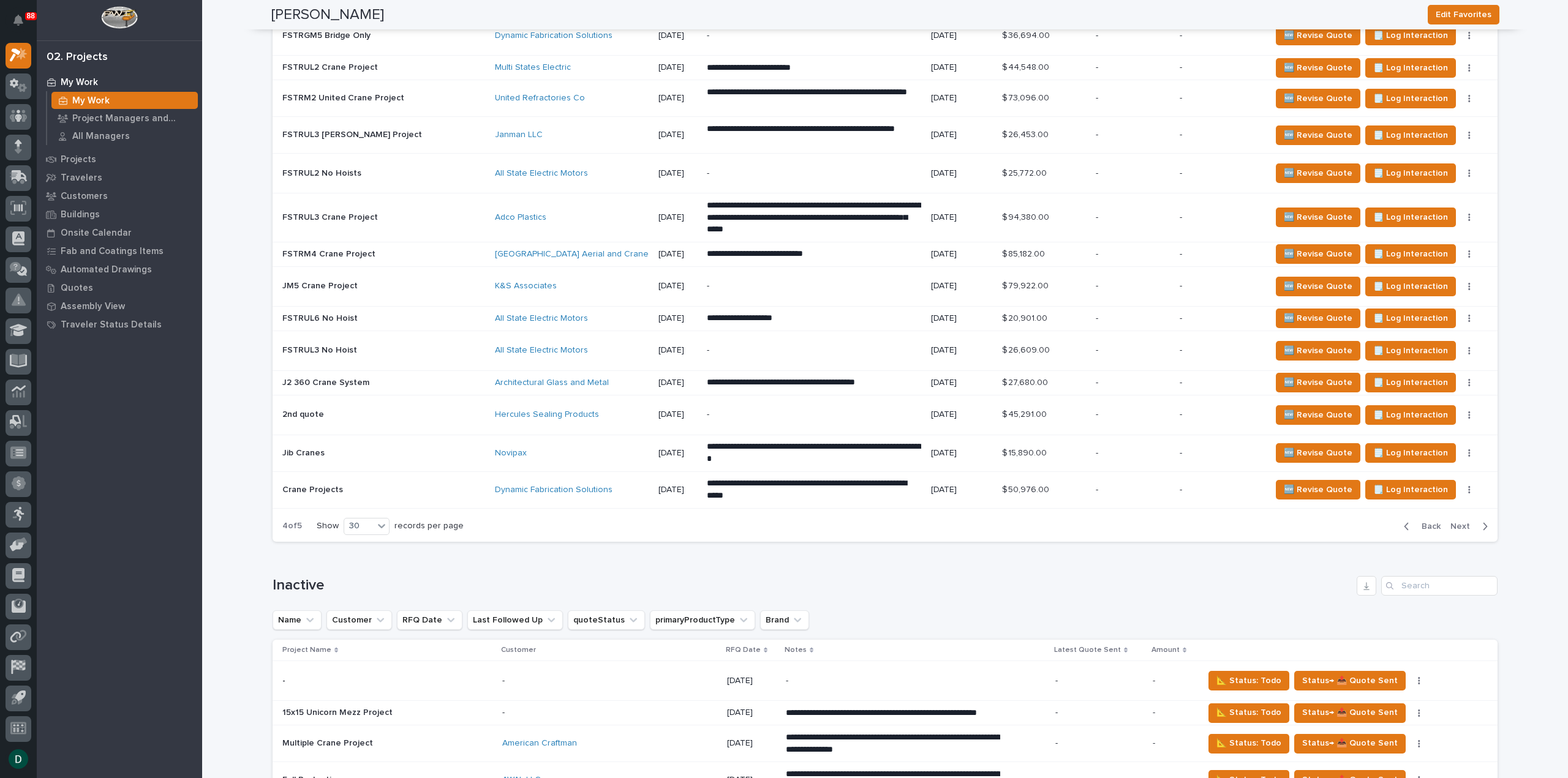
click at [1458, 521] on span "Next" at bounding box center [1464, 527] width 27 height 11
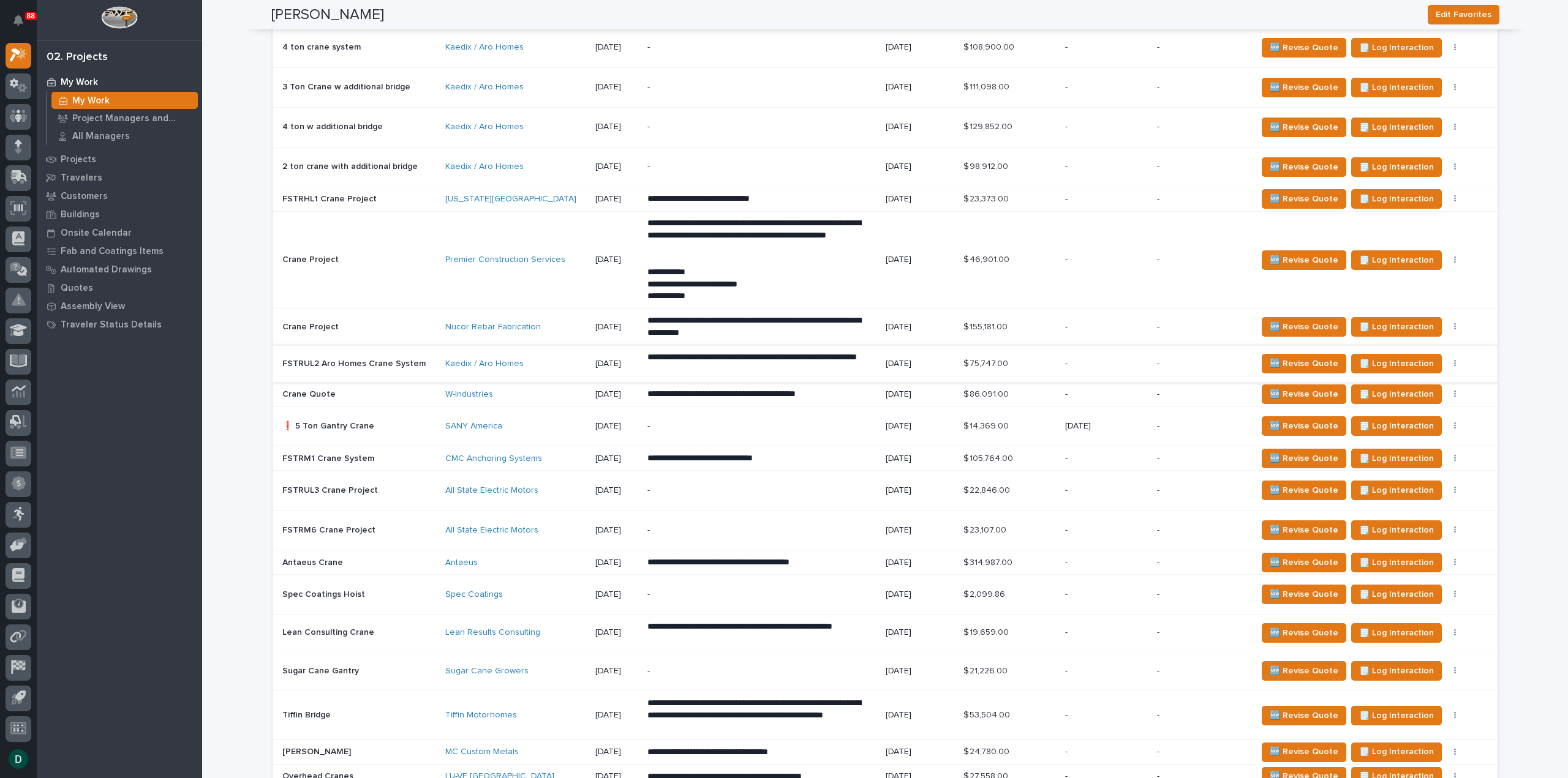
scroll to position [1712, 0]
